Goal: Navigation & Orientation: Find specific page/section

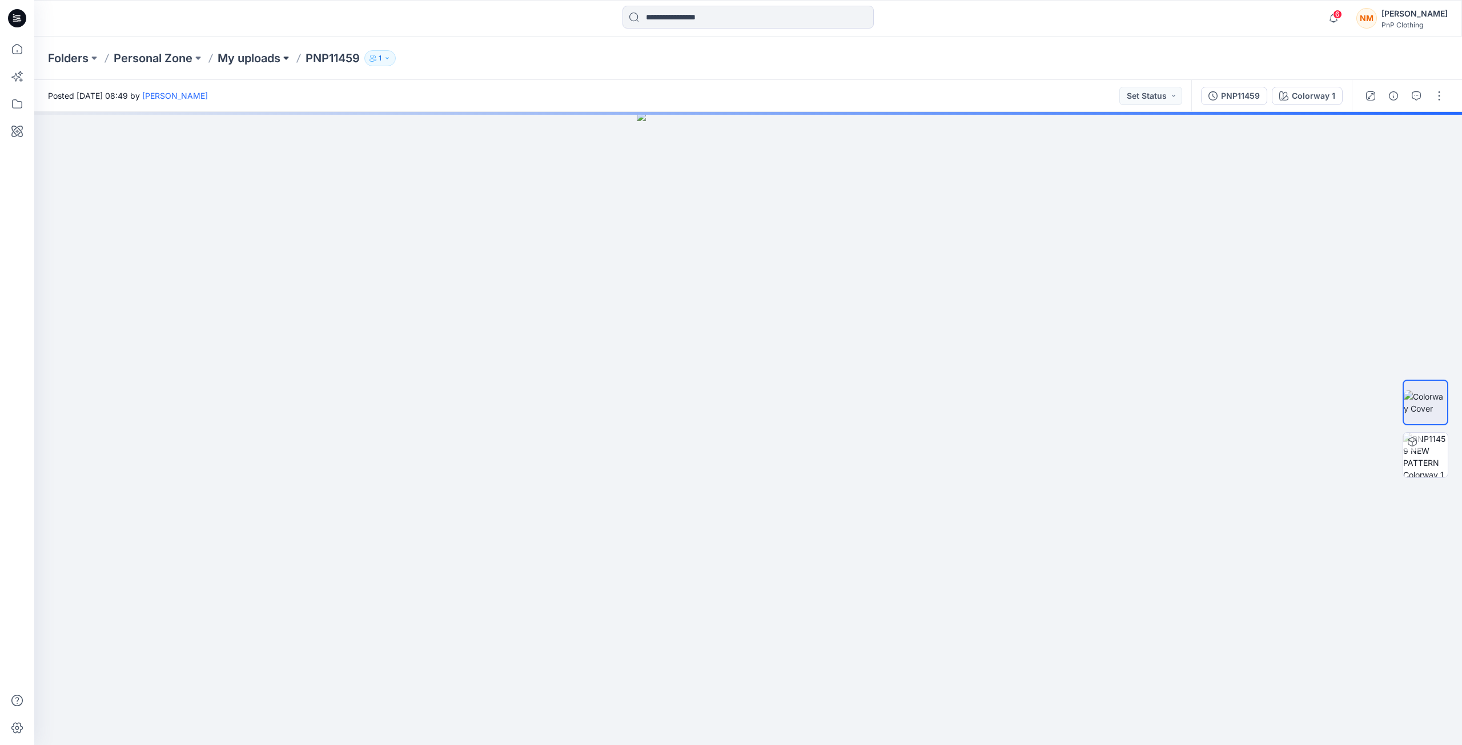
click at [286, 56] on button at bounding box center [285, 58] width 11 height 16
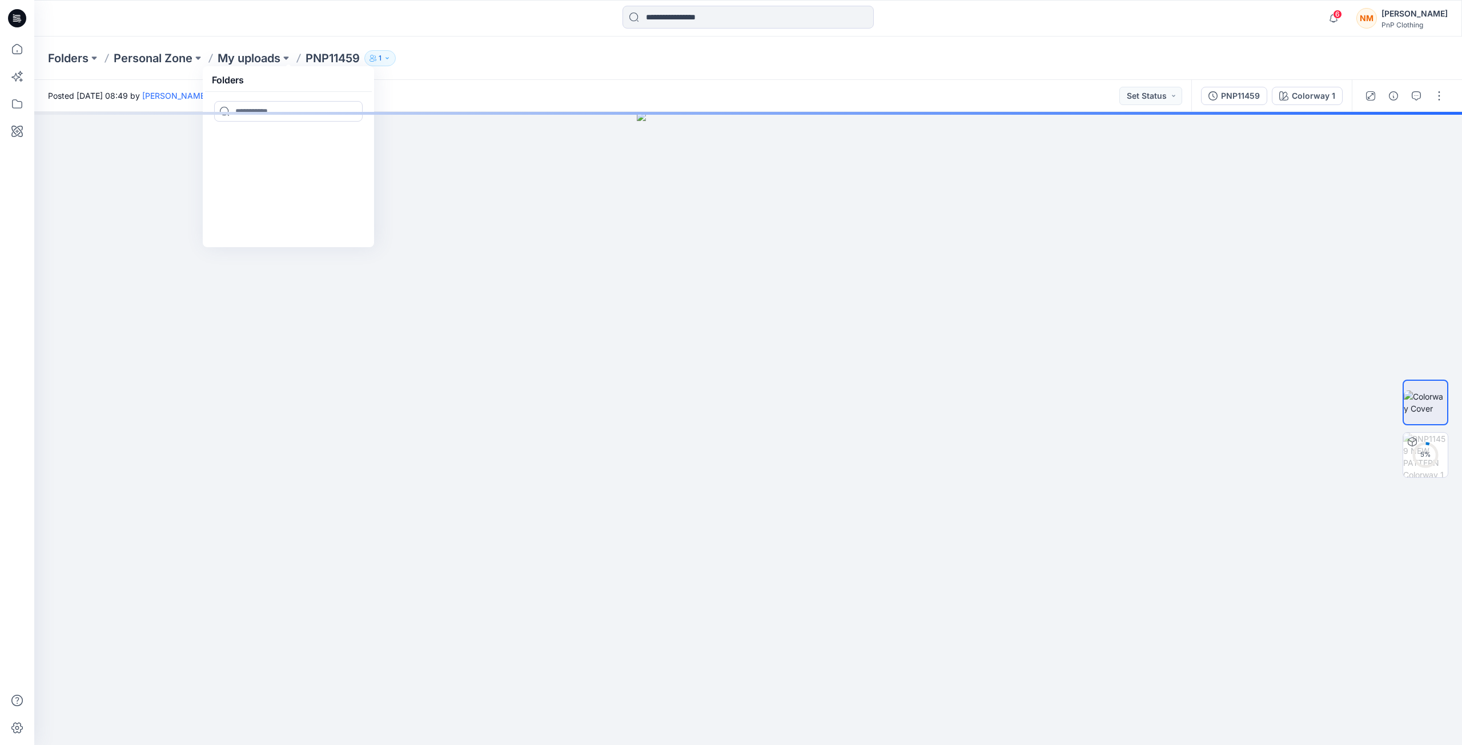
click at [319, 58] on p "PNP11459" at bounding box center [333, 58] width 54 height 16
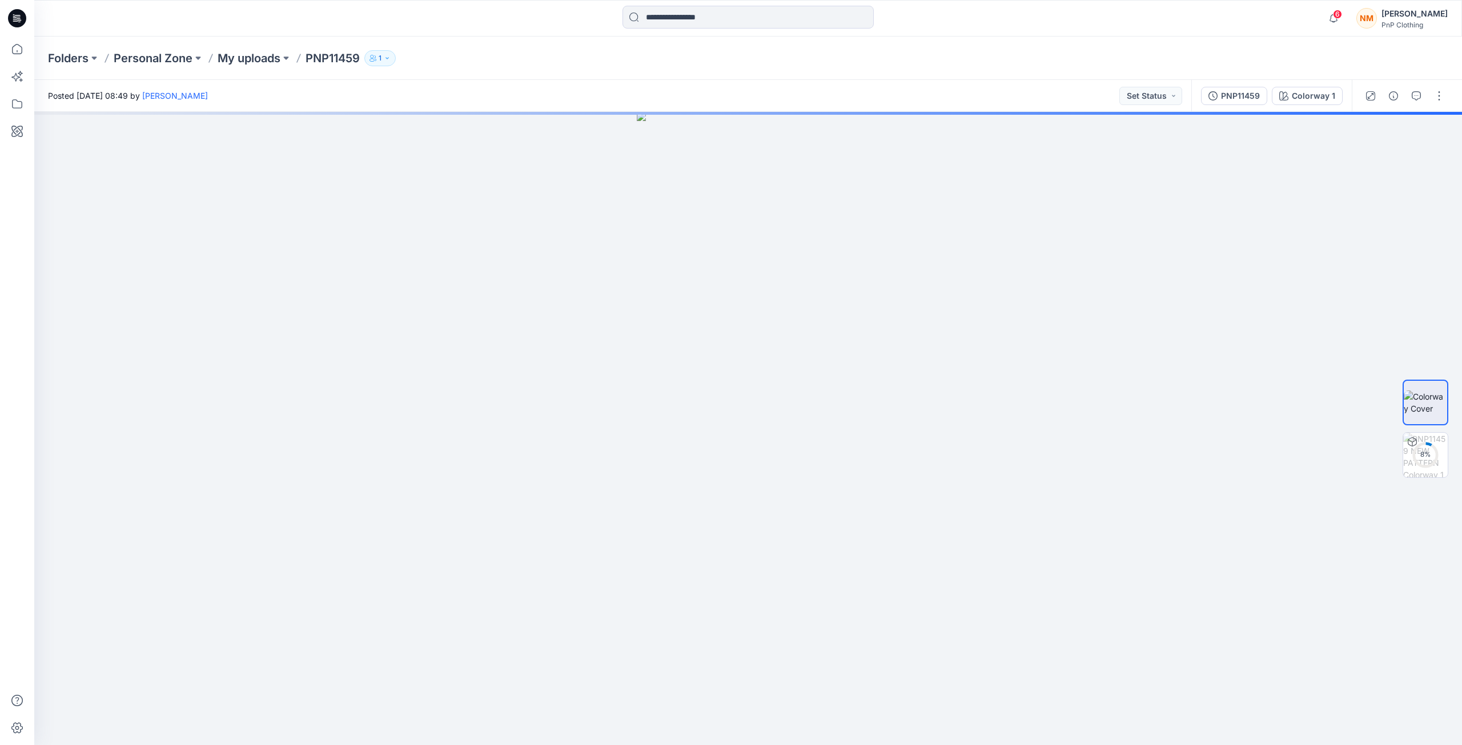
click at [330, 57] on p "PNP11459" at bounding box center [333, 58] width 54 height 16
click at [189, 61] on p "Personal Zone" at bounding box center [153, 58] width 79 height 16
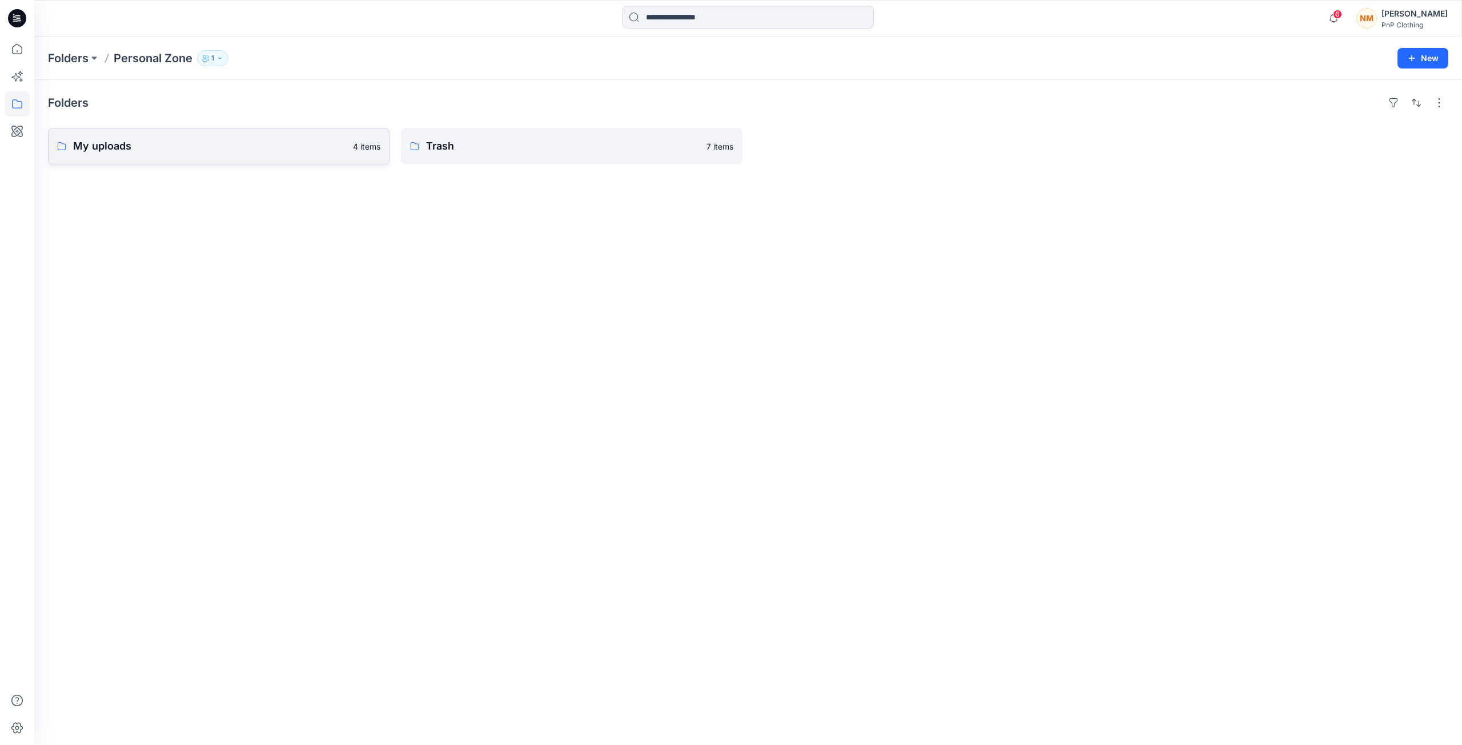
click at [363, 147] on p "4 items" at bounding box center [366, 146] width 27 height 12
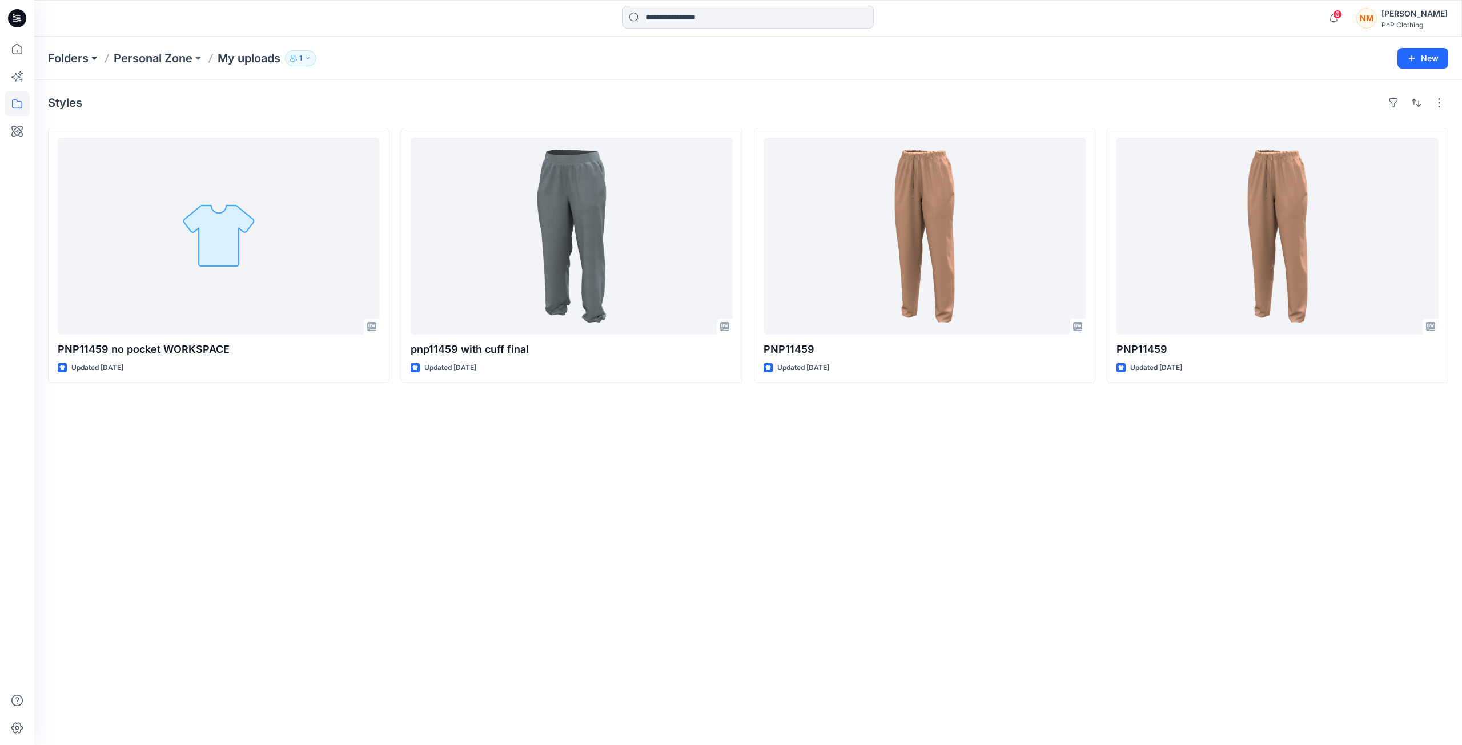
click at [93, 53] on button at bounding box center [94, 58] width 11 height 16
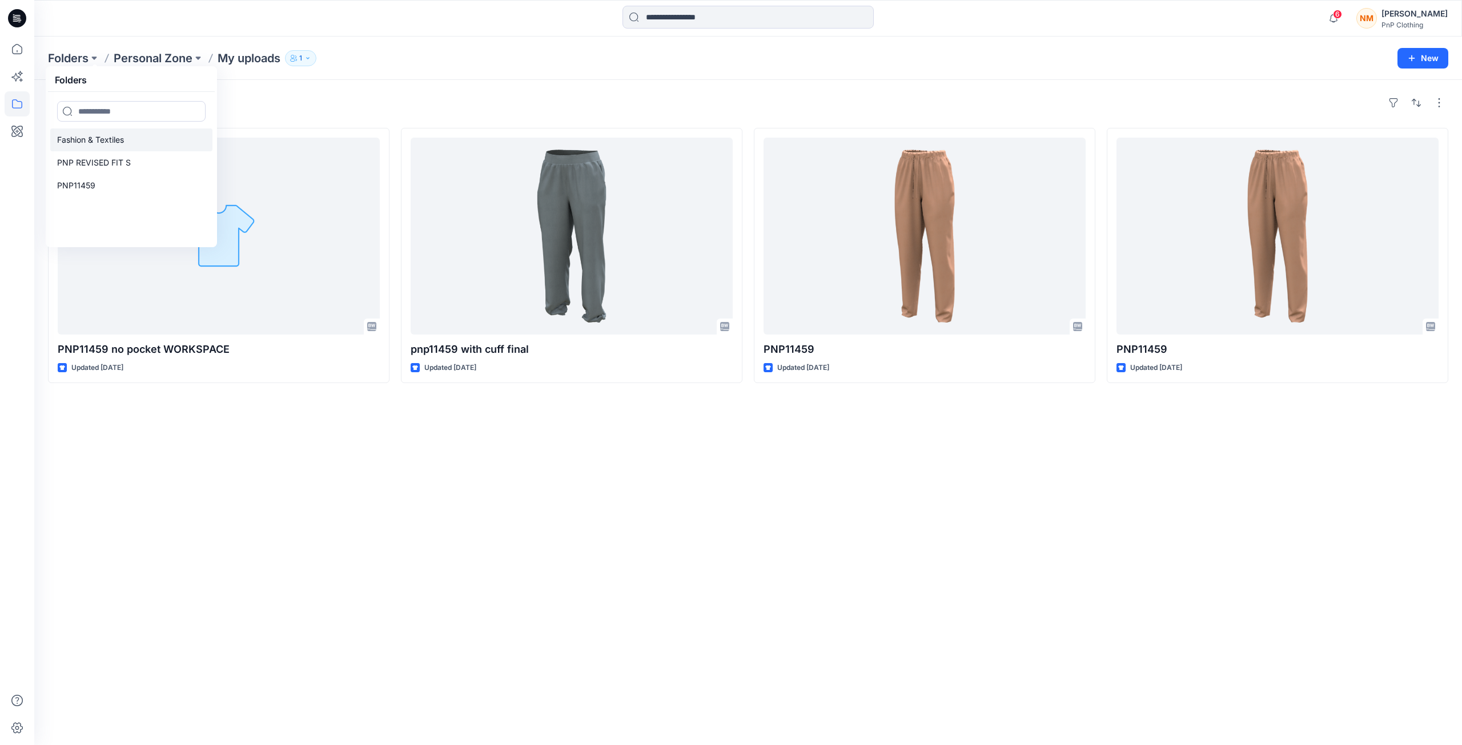
click at [109, 141] on p "Fashion & Textiles" at bounding box center [90, 140] width 67 height 14
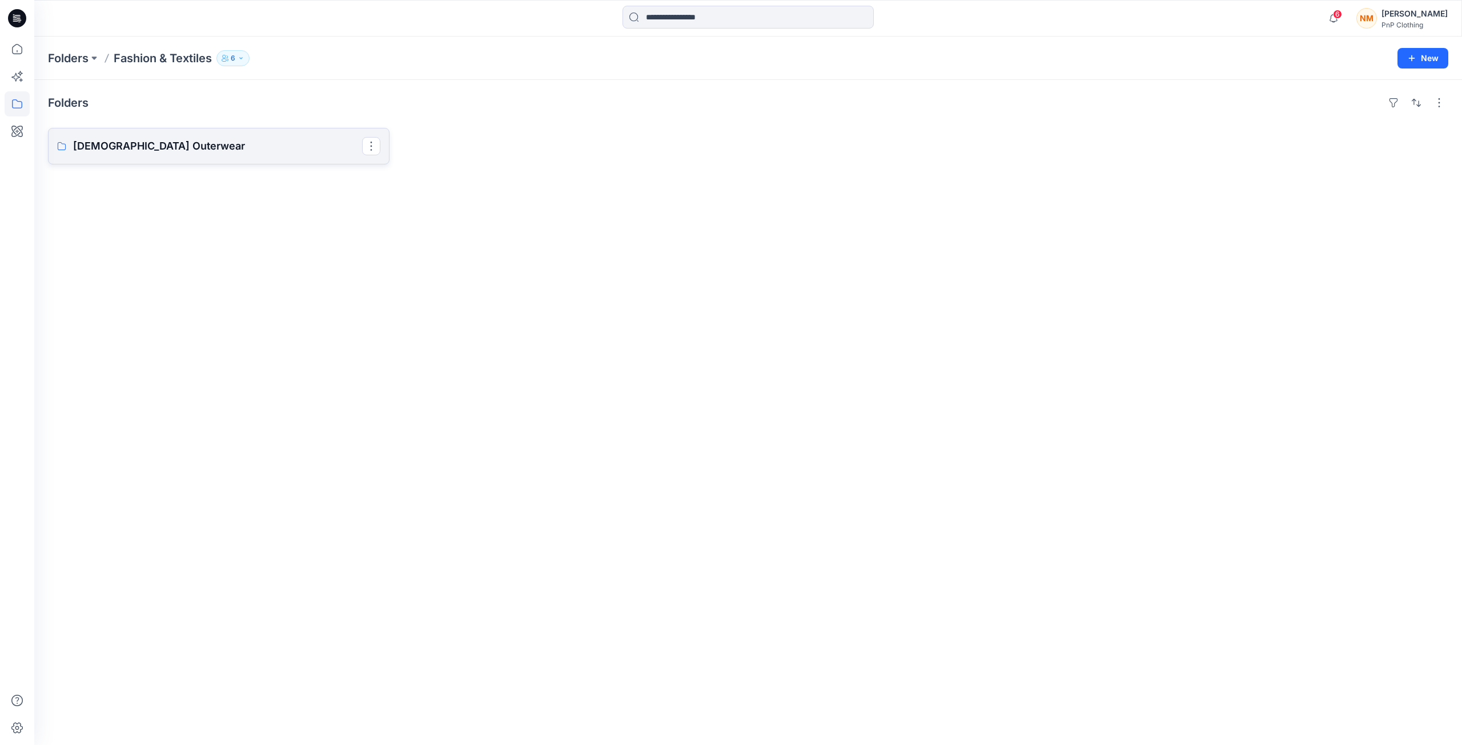
click at [141, 143] on p "[DEMOGRAPHIC_DATA] Outerwear" at bounding box center [217, 146] width 289 height 16
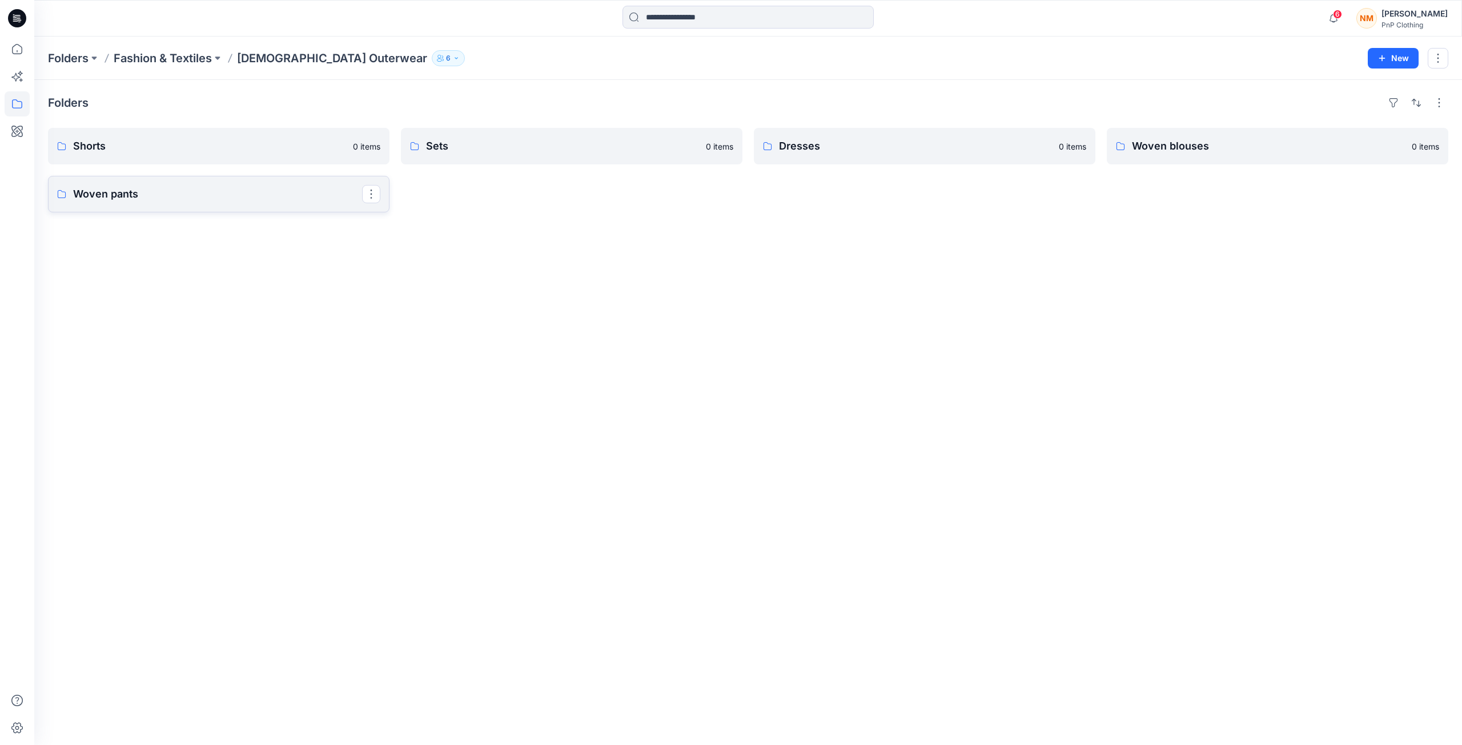
click at [126, 194] on p "Woven pants" at bounding box center [217, 194] width 289 height 16
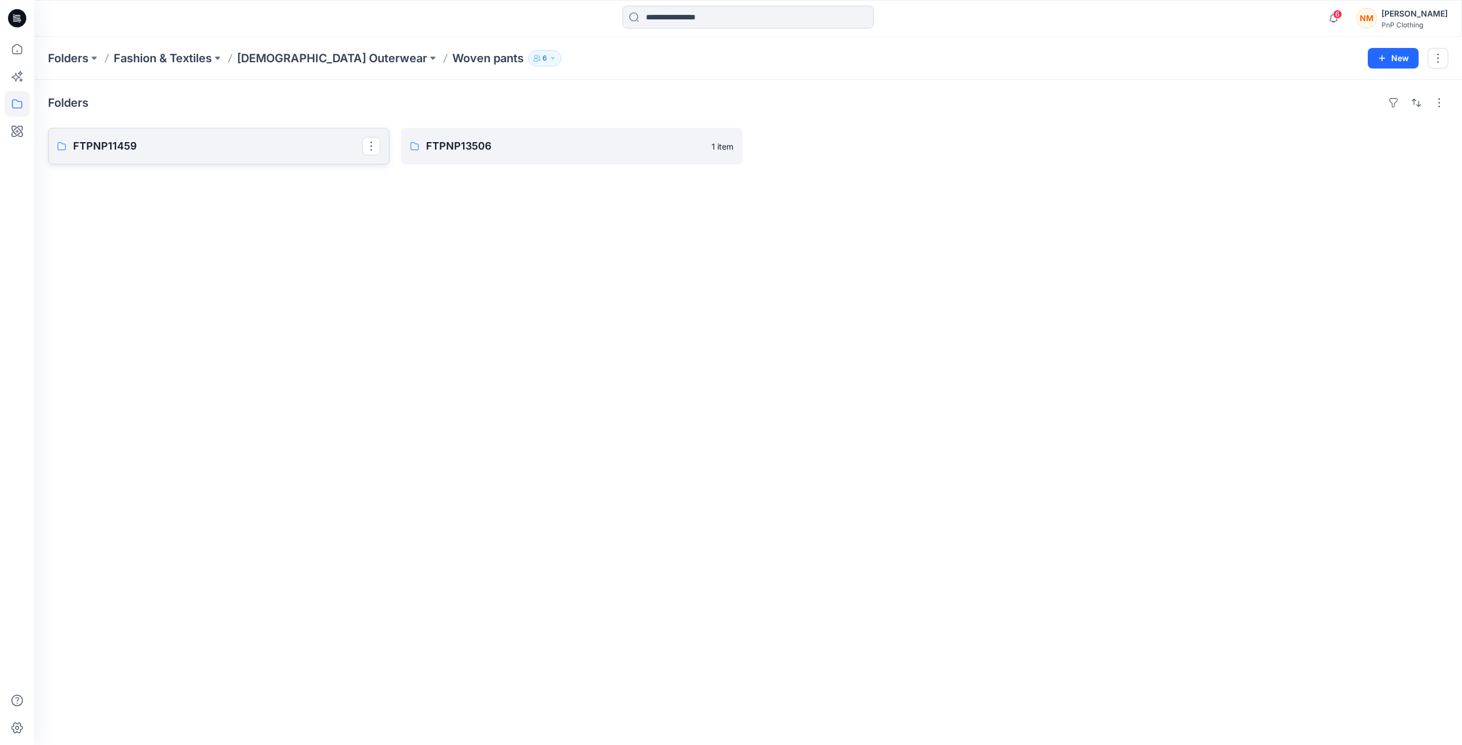
click at [117, 148] on p "FTPNP11459" at bounding box center [217, 146] width 289 height 16
click at [94, 149] on p "Archive" at bounding box center [217, 146] width 289 height 16
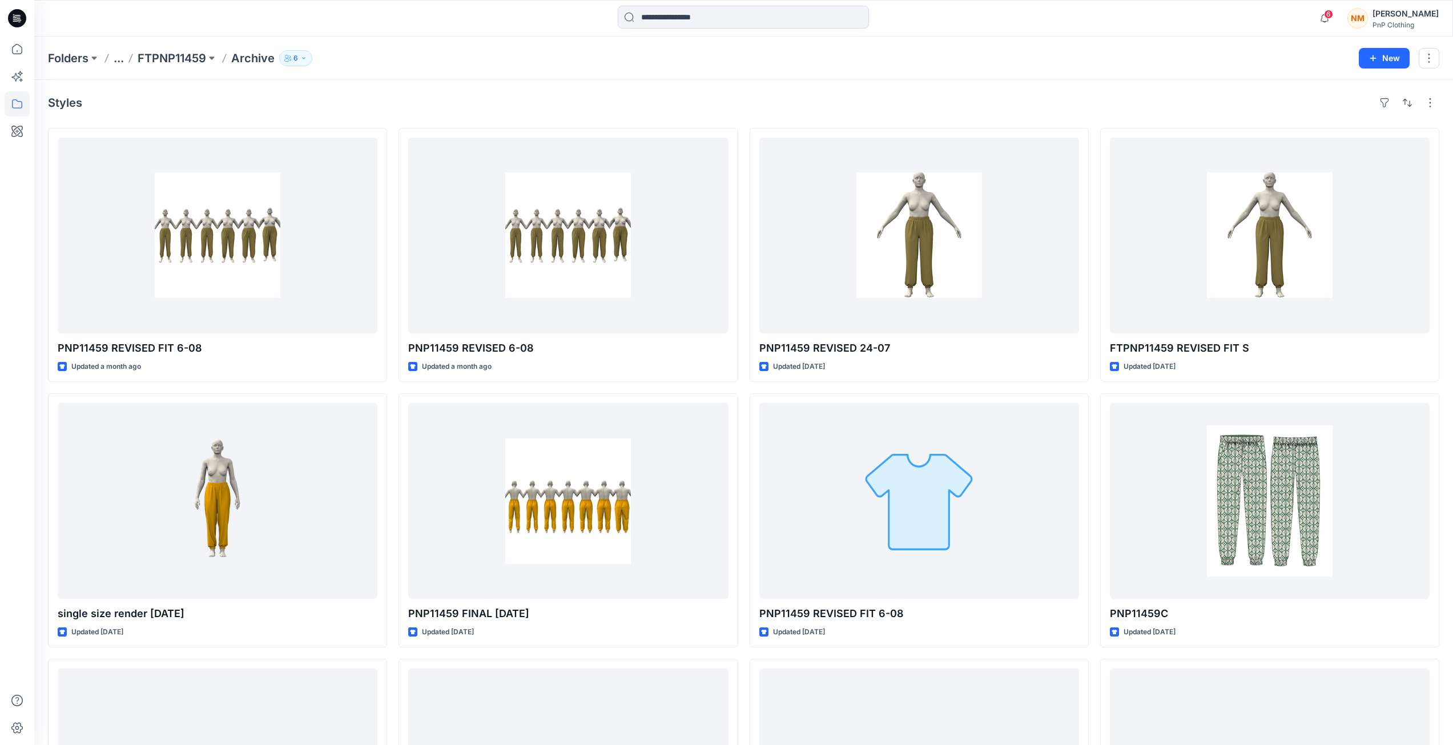
drag, startPoint x: 1451, startPoint y: 412, endPoint x: 1461, endPoint y: 399, distance: 16.6
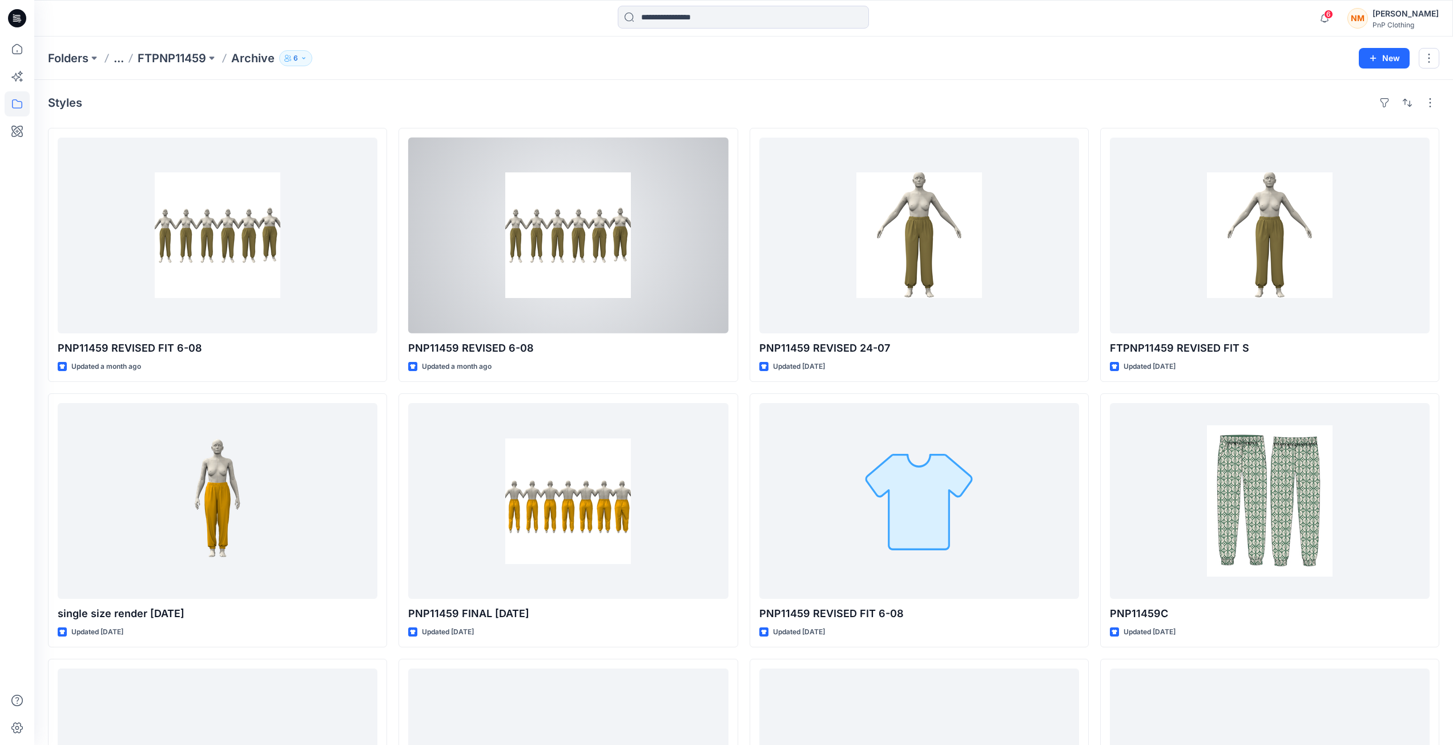
drag, startPoint x: 1461, startPoint y: 399, endPoint x: 612, endPoint y: 248, distance: 863.1
click at [612, 248] on div at bounding box center [568, 236] width 320 height 196
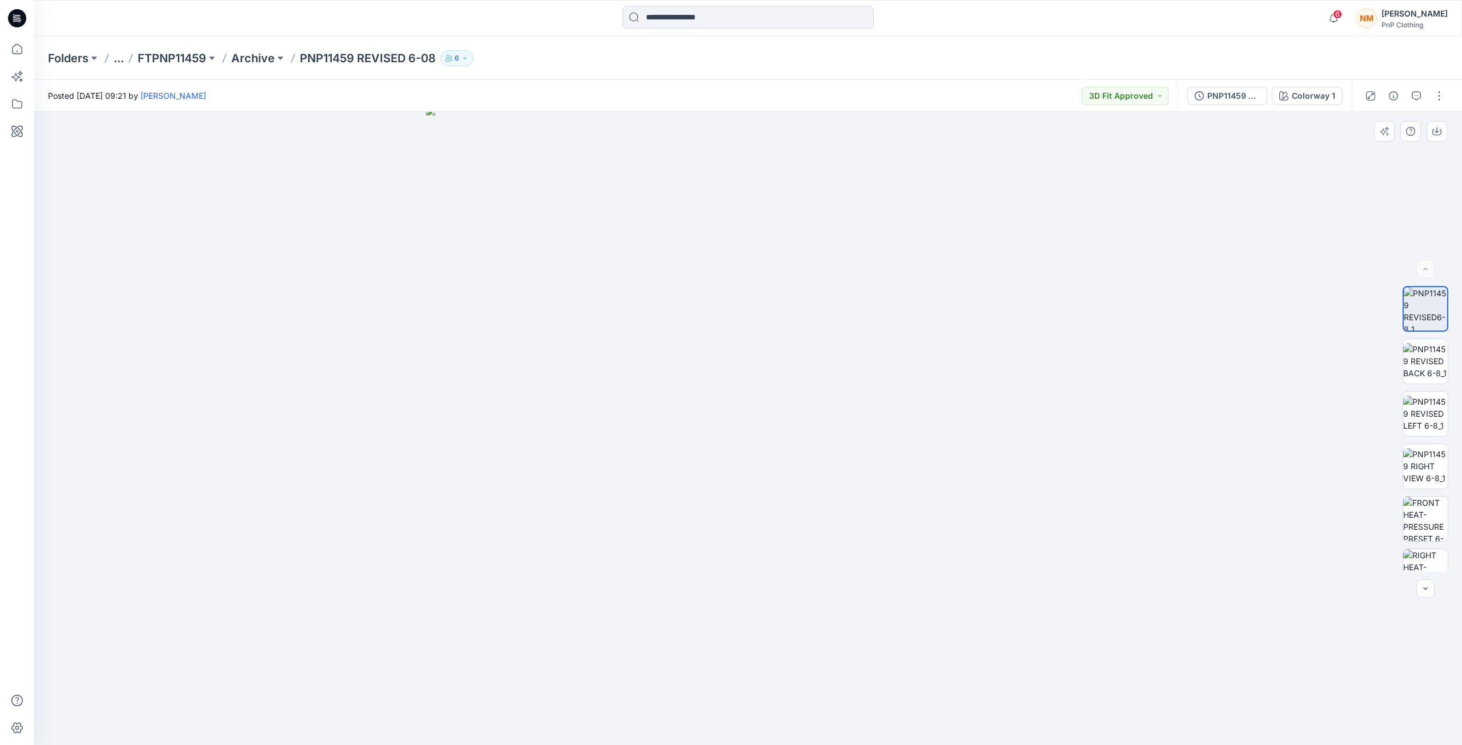
click at [1204, 379] on div at bounding box center [748, 428] width 1428 height 633
